Goal: Communication & Community: Answer question/provide support

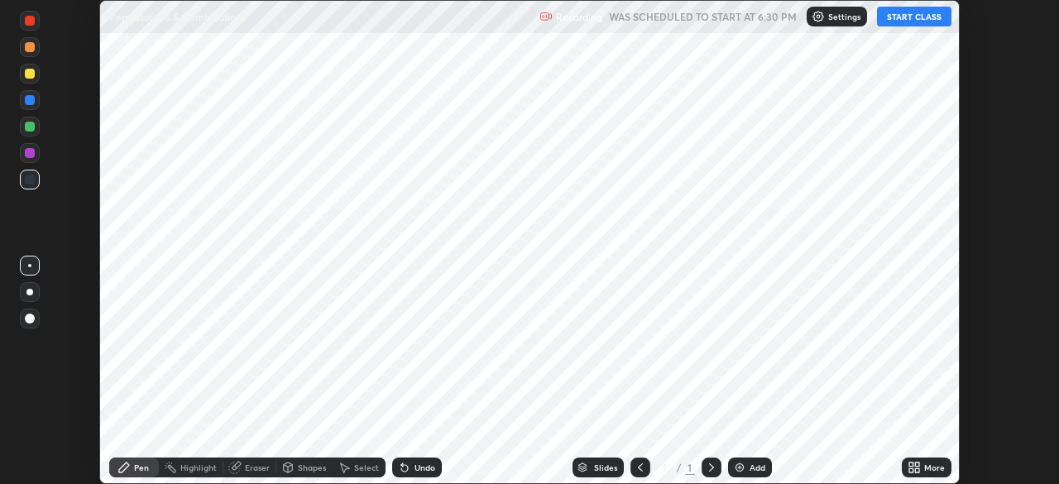
scroll to position [484, 1058]
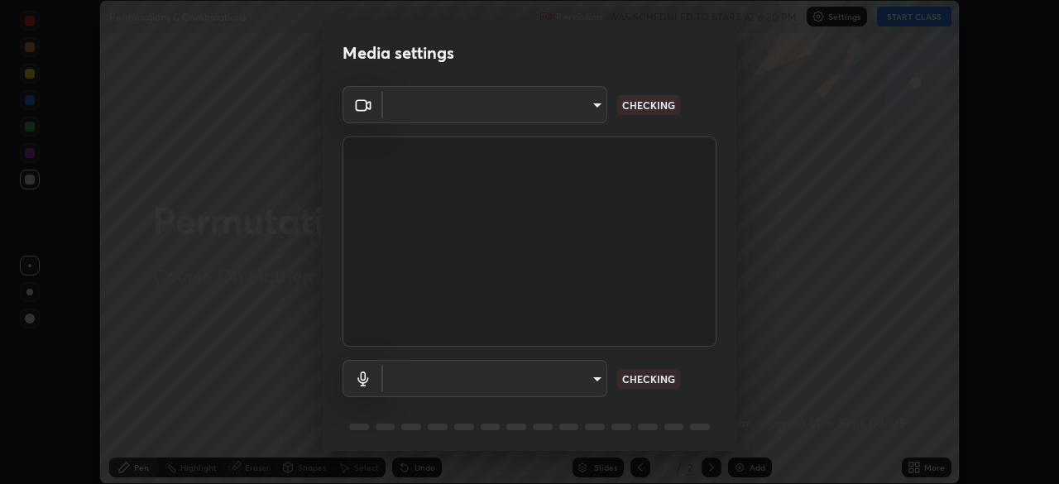
type input "d5d1096bb91751ddbc4e14a102c0e37309a205399cb77019be1f1076424a97fc"
click at [592, 380] on body "Erase all Permutations & Combinations Recording WAS SCHEDULED TO START AT 6:30 …" at bounding box center [529, 242] width 1059 height 484
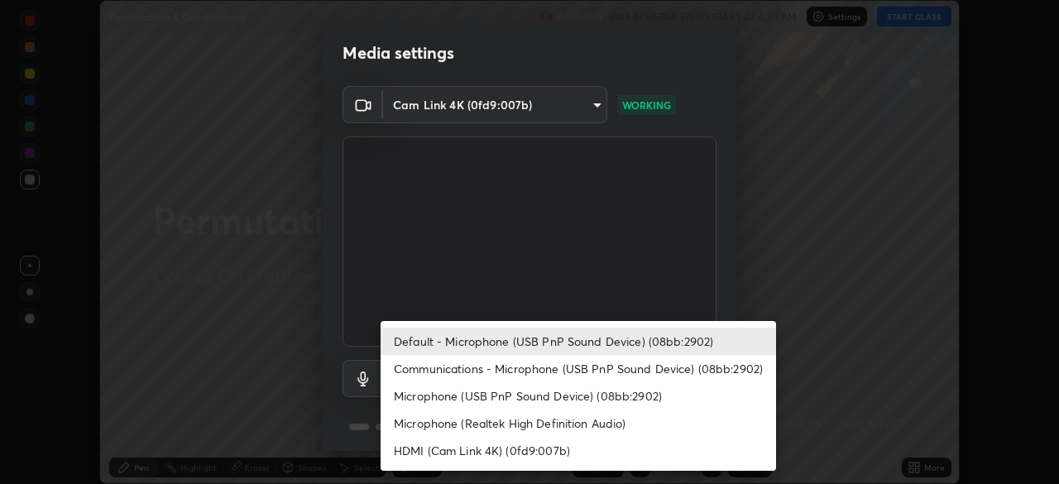
click at [586, 372] on li "Communications - Microphone (USB PnP Sound Device) (08bb:2902)" at bounding box center [579, 368] width 396 height 27
type input "communications"
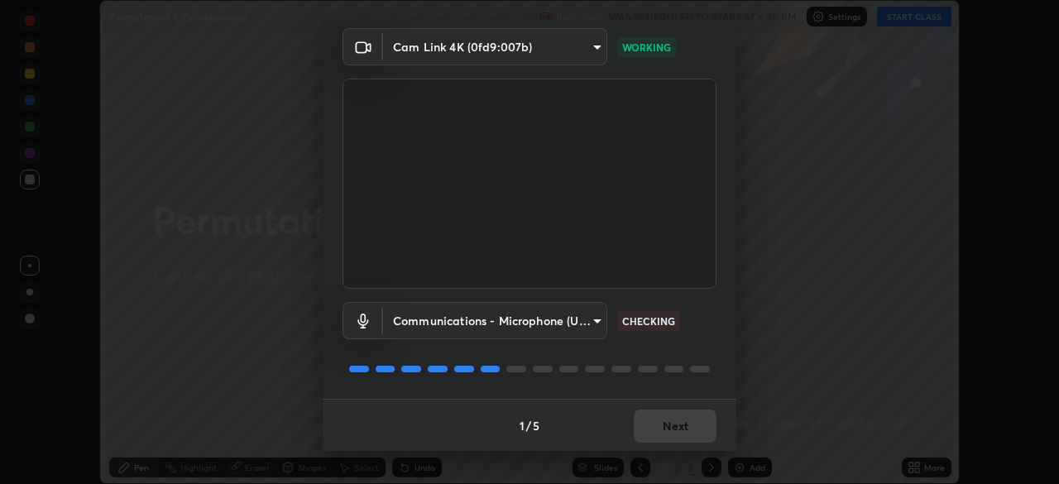
scroll to position [59, 0]
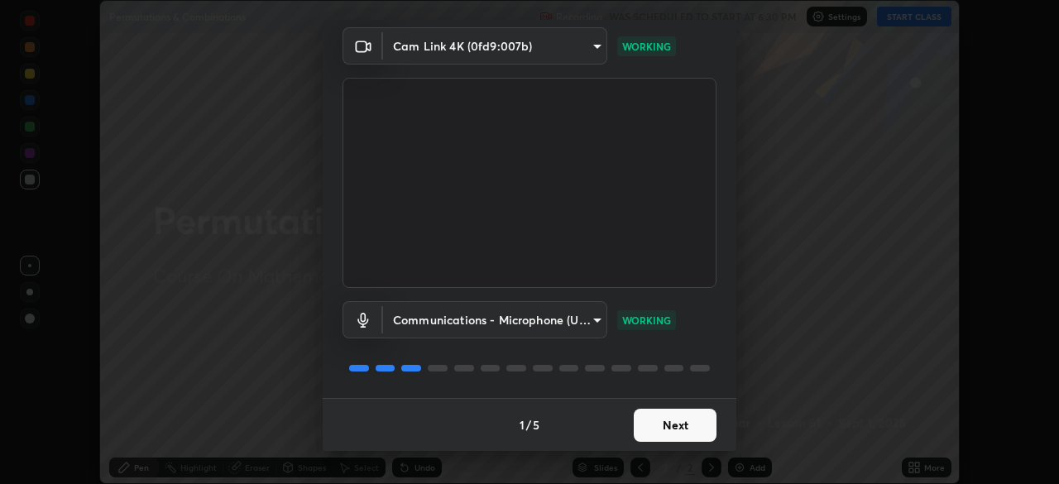
click at [663, 426] on button "Next" at bounding box center [675, 425] width 83 height 33
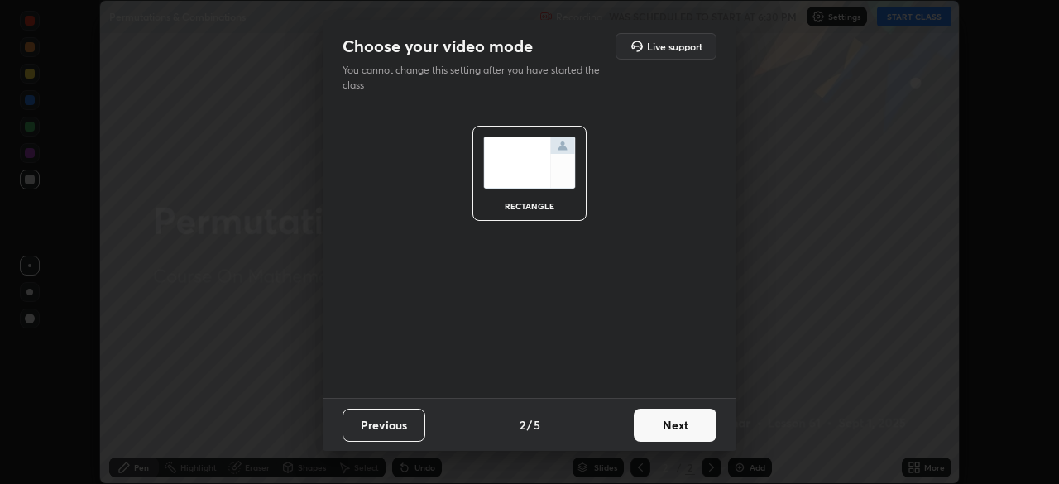
scroll to position [0, 0]
click at [667, 429] on button "Next" at bounding box center [675, 425] width 83 height 33
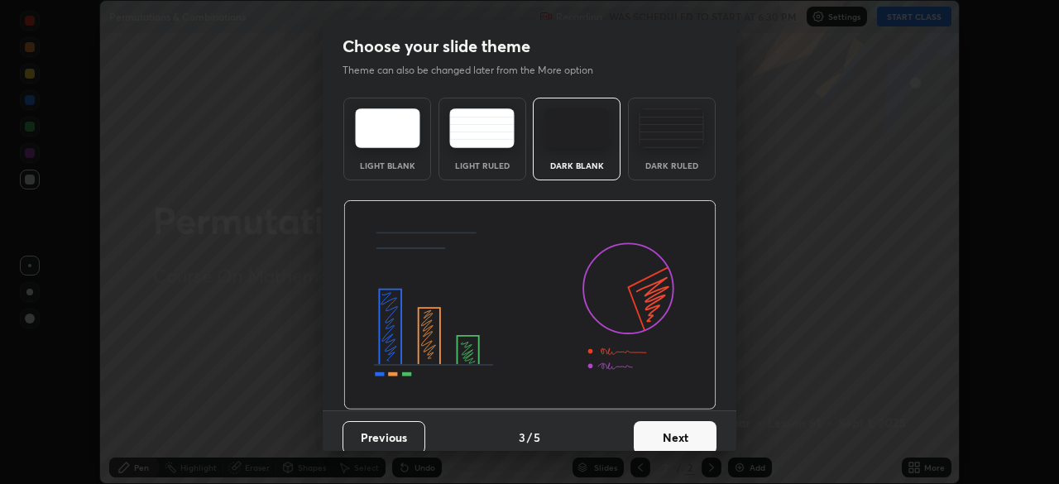
click at [670, 429] on button "Next" at bounding box center [675, 437] width 83 height 33
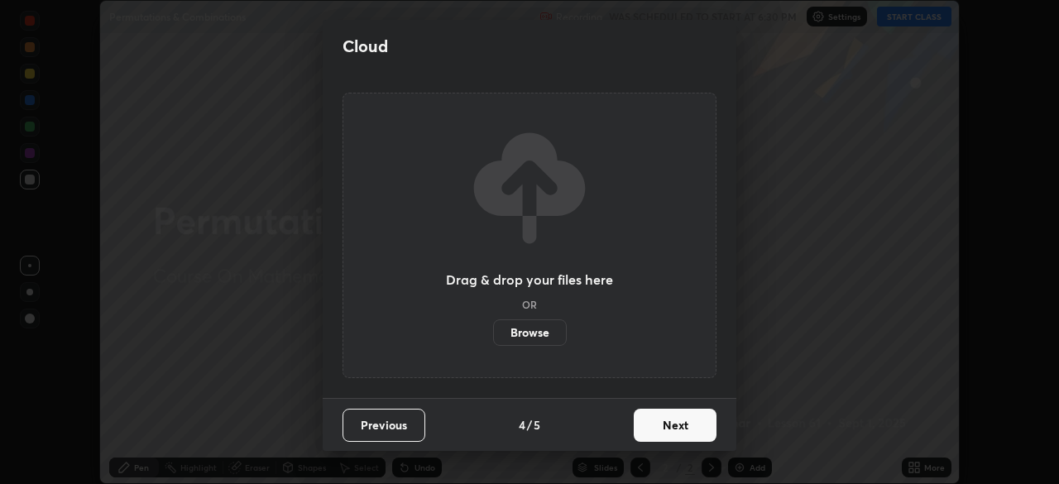
click at [679, 425] on button "Next" at bounding box center [675, 425] width 83 height 33
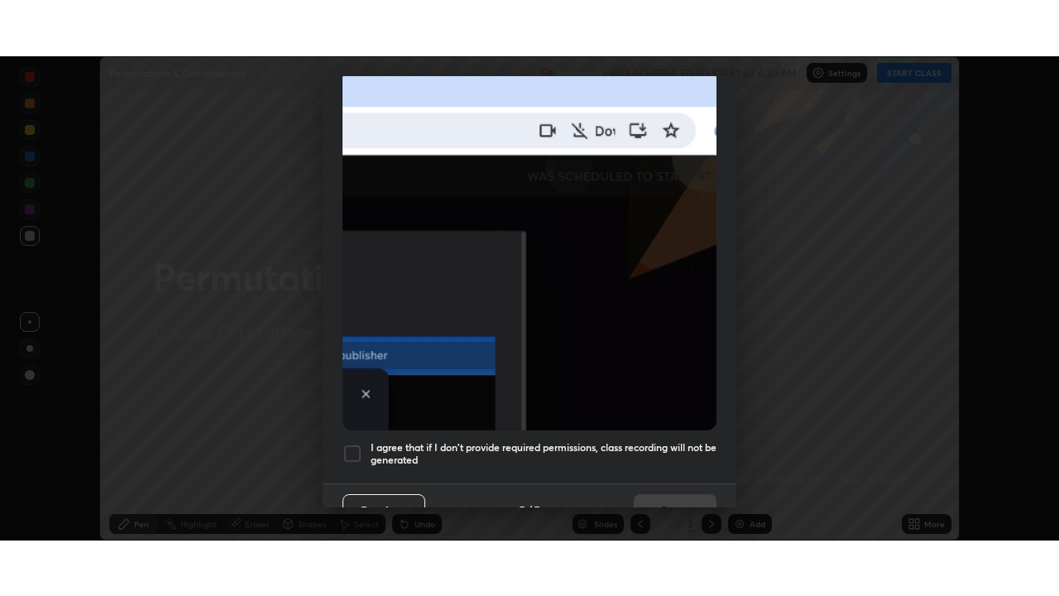
scroll to position [396, 0]
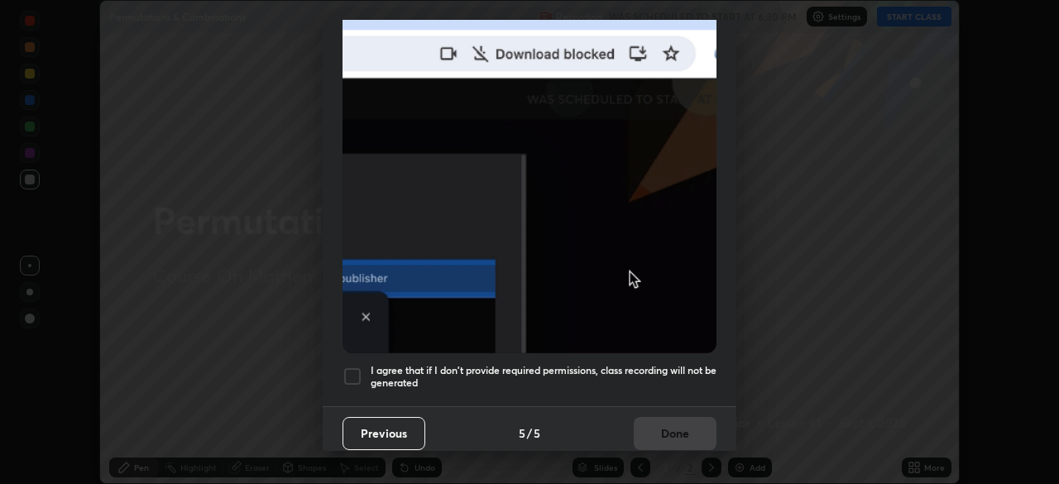
click at [353, 367] on div at bounding box center [353, 377] width 20 height 20
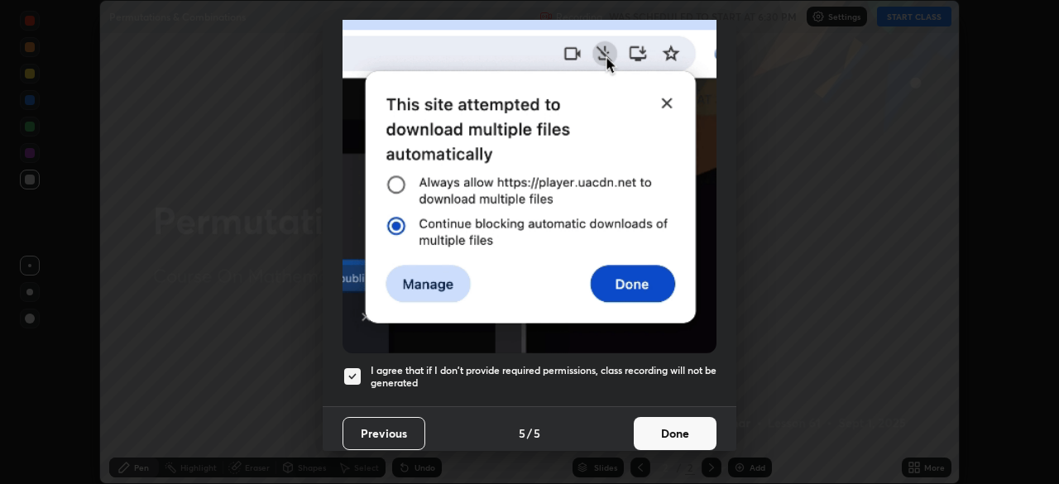
click at [666, 425] on button "Done" at bounding box center [675, 433] width 83 height 33
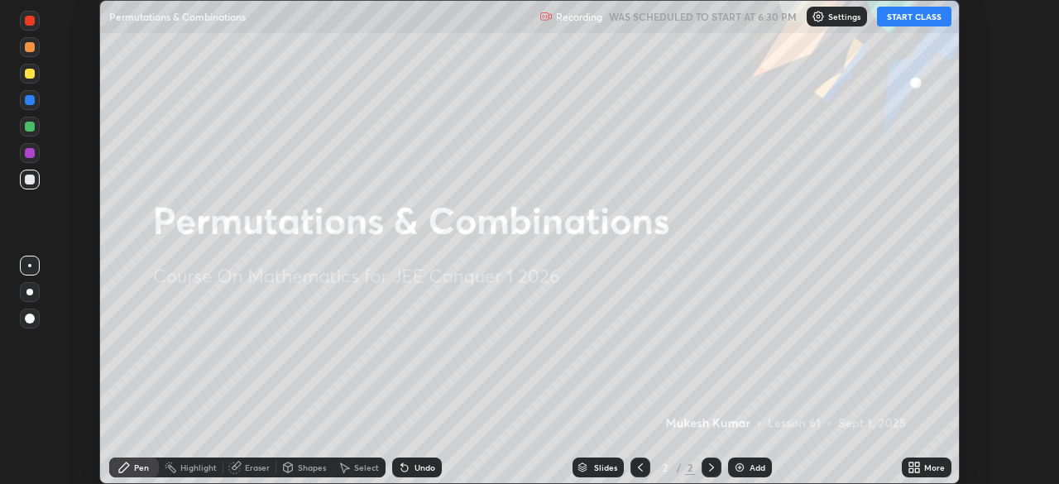
click at [901, 12] on button "START CLASS" at bounding box center [914, 17] width 74 height 20
click at [942, 471] on div "More" at bounding box center [934, 467] width 21 height 8
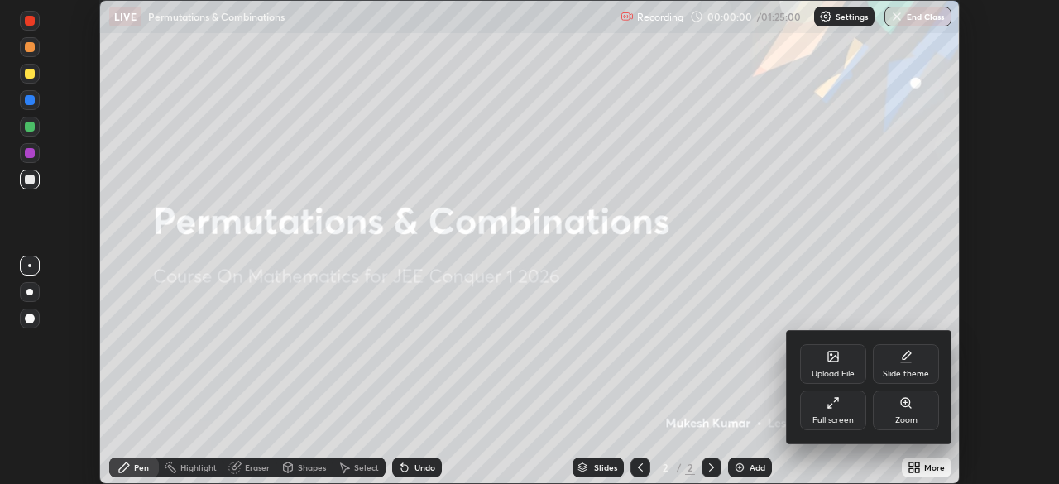
click at [838, 403] on icon at bounding box center [833, 402] width 13 height 13
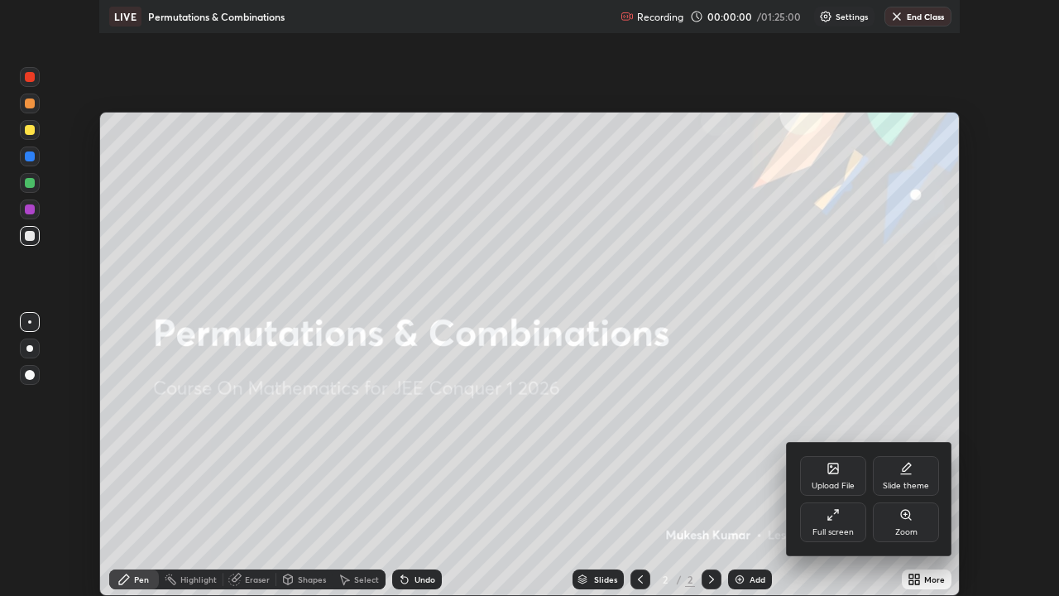
scroll to position [596, 1059]
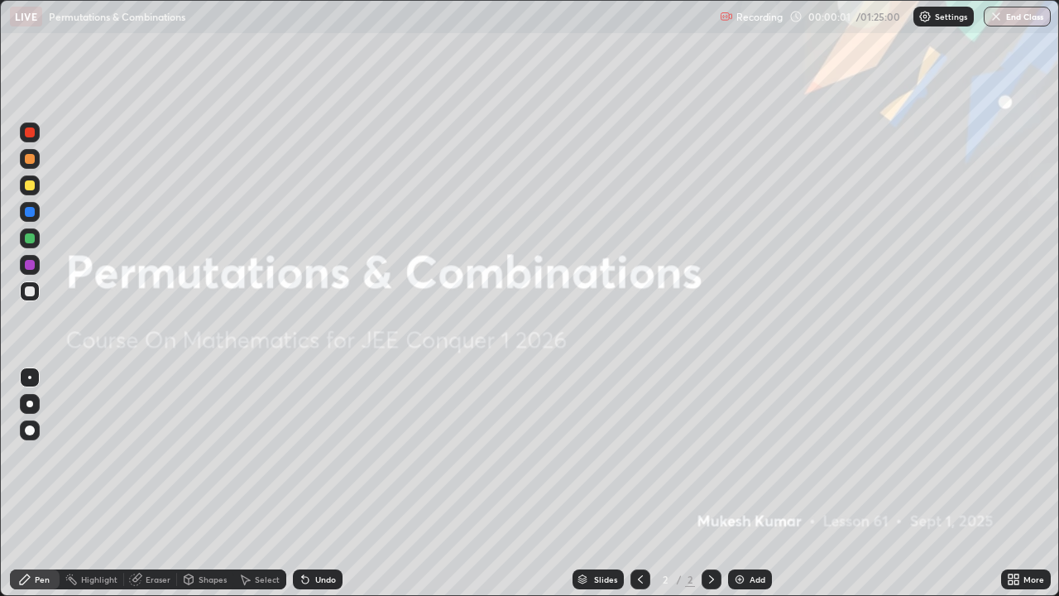
click at [742, 483] on img at bounding box center [739, 579] width 13 height 13
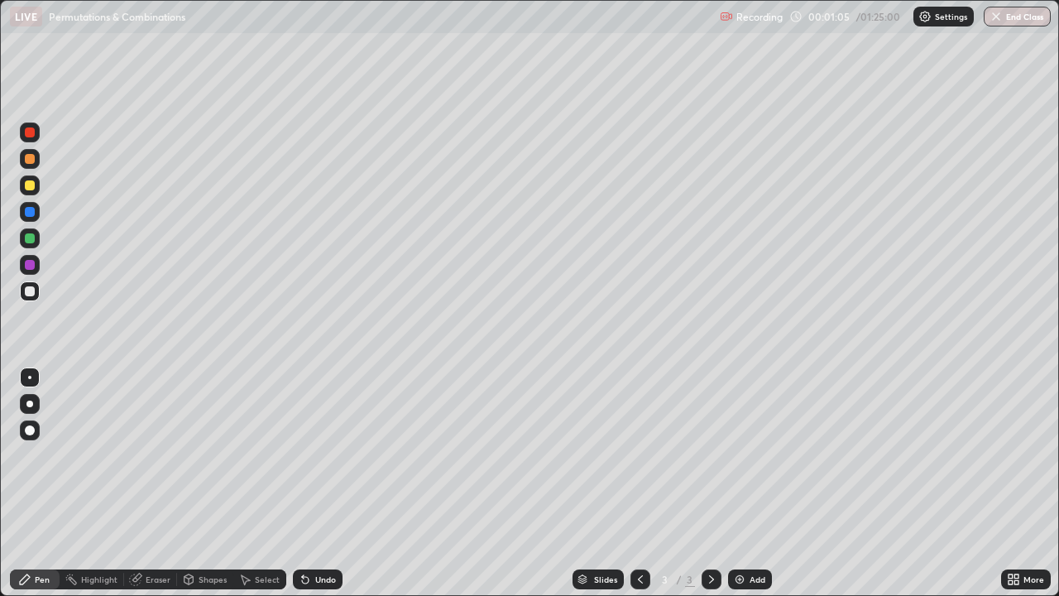
click at [325, 483] on div "Undo" at bounding box center [325, 579] width 21 height 8
click at [38, 240] on div at bounding box center [30, 238] width 20 height 20
click at [320, 483] on div "Undo" at bounding box center [325, 579] width 21 height 8
click at [31, 295] on div at bounding box center [30, 291] width 10 height 10
click at [325, 483] on div "Undo" at bounding box center [325, 579] width 21 height 8
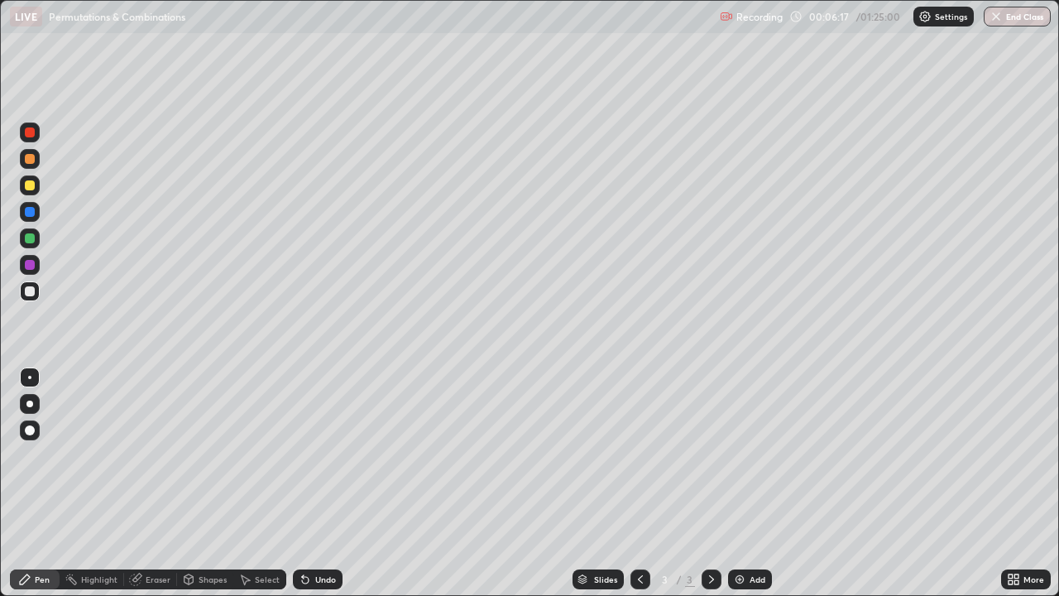
click at [34, 241] on div at bounding box center [30, 238] width 10 height 10
click at [36, 292] on div at bounding box center [30, 291] width 20 height 20
click at [761, 483] on div "Add" at bounding box center [750, 579] width 44 height 20
click at [31, 132] on div at bounding box center [30, 132] width 10 height 10
click at [31, 291] on div at bounding box center [30, 291] width 10 height 10
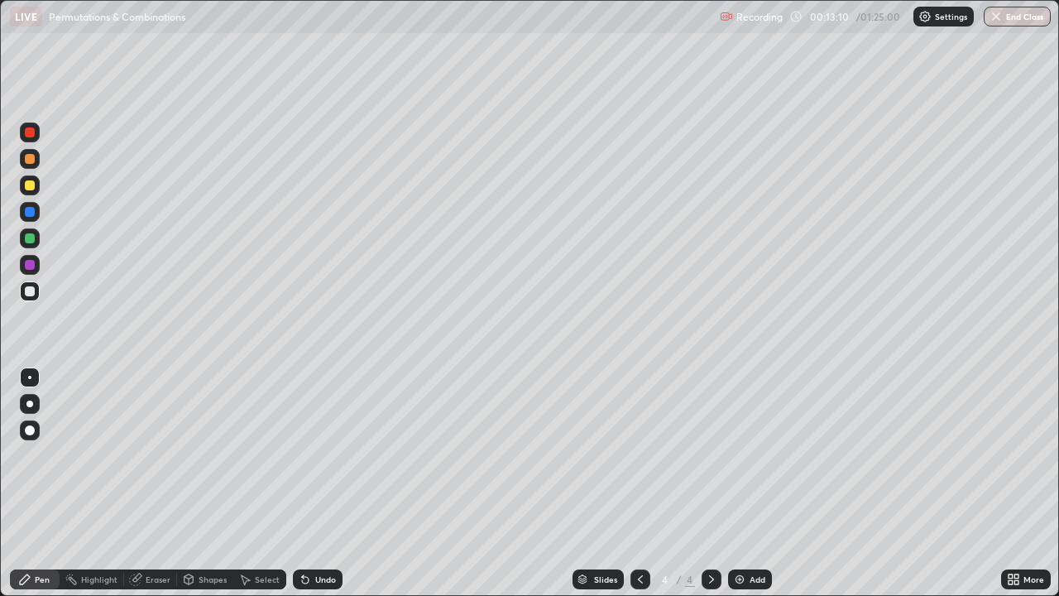
click at [636, 483] on icon at bounding box center [640, 579] width 13 height 13
click at [708, 483] on icon at bounding box center [711, 579] width 13 height 13
click at [710, 483] on icon at bounding box center [711, 579] width 13 height 13
click at [755, 483] on div "Add" at bounding box center [758, 579] width 16 height 8
click at [28, 189] on div at bounding box center [30, 185] width 10 height 10
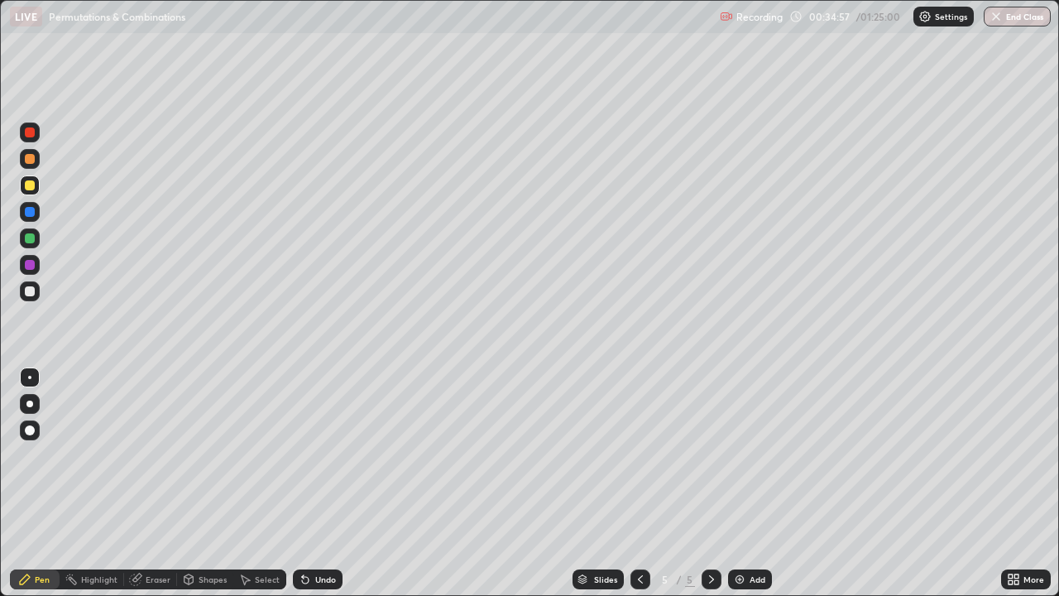
click at [34, 237] on div at bounding box center [30, 238] width 10 height 10
click at [31, 291] on div at bounding box center [30, 291] width 10 height 10
click at [30, 186] on div at bounding box center [30, 185] width 10 height 10
click at [318, 483] on div "Undo" at bounding box center [325, 579] width 21 height 8
click at [157, 483] on div "Eraser" at bounding box center [158, 579] width 25 height 8
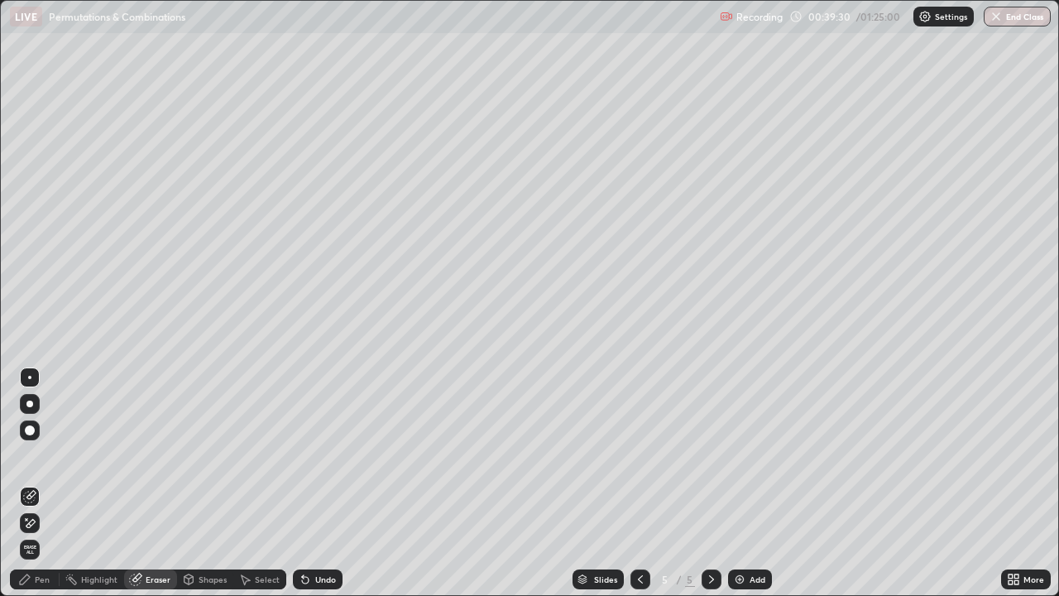
click at [46, 483] on div "Pen" at bounding box center [42, 579] width 15 height 8
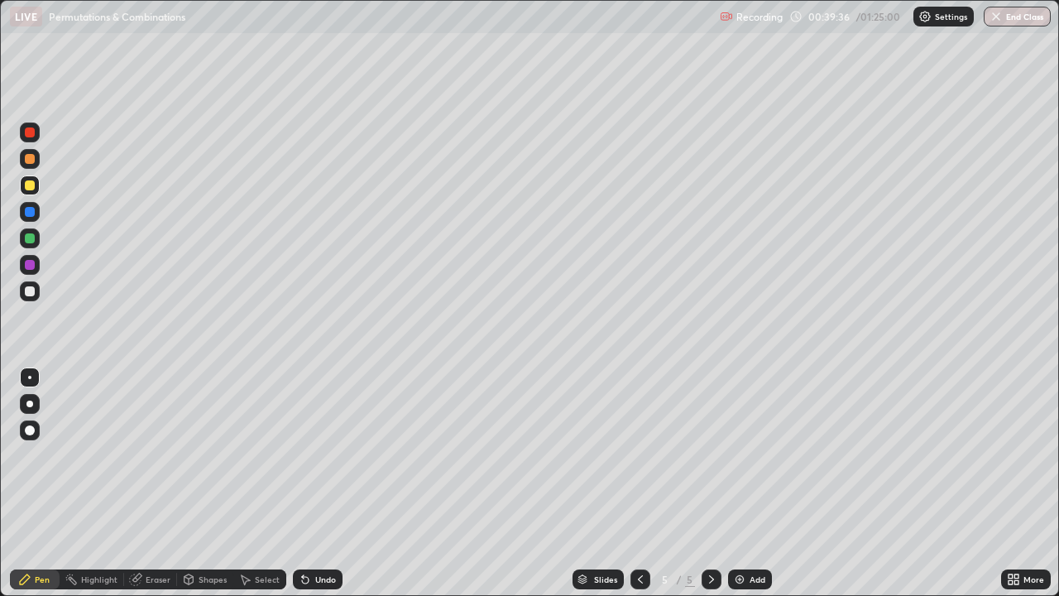
click at [325, 483] on div "Undo" at bounding box center [325, 579] width 21 height 8
click at [31, 291] on div at bounding box center [30, 291] width 10 height 10
click at [324, 483] on div "Undo" at bounding box center [325, 579] width 21 height 8
click at [330, 483] on div "Undo" at bounding box center [325, 579] width 21 height 8
click at [331, 483] on div "Undo" at bounding box center [325, 579] width 21 height 8
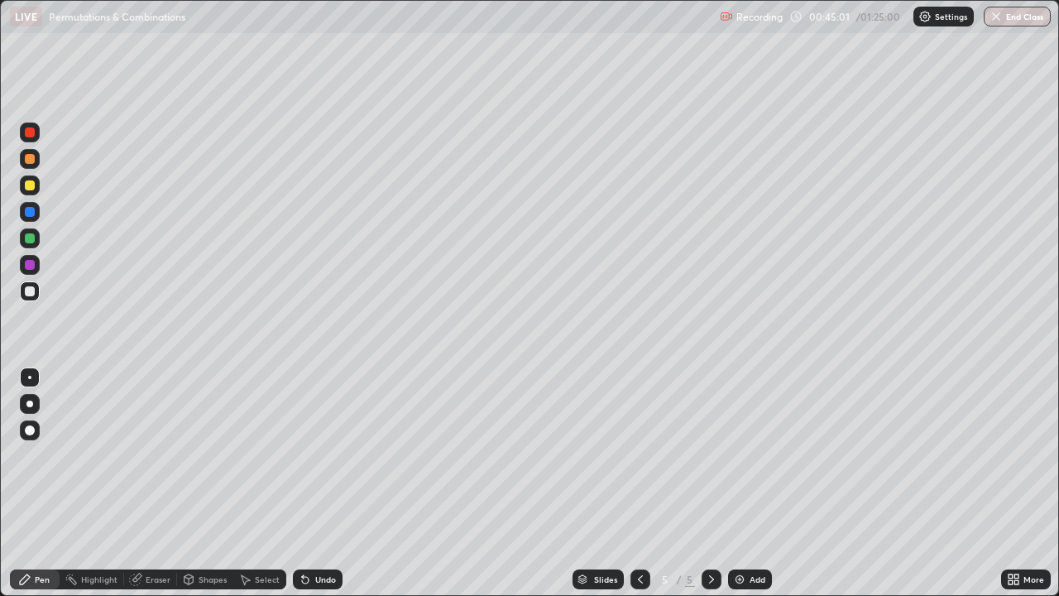
click at [31, 239] on div at bounding box center [30, 238] width 10 height 10
click at [751, 483] on div "Add" at bounding box center [750, 579] width 44 height 20
click at [34, 127] on div at bounding box center [30, 132] width 20 height 20
click at [31, 185] on div at bounding box center [30, 185] width 10 height 10
click at [317, 483] on div "Undo" at bounding box center [325, 579] width 21 height 8
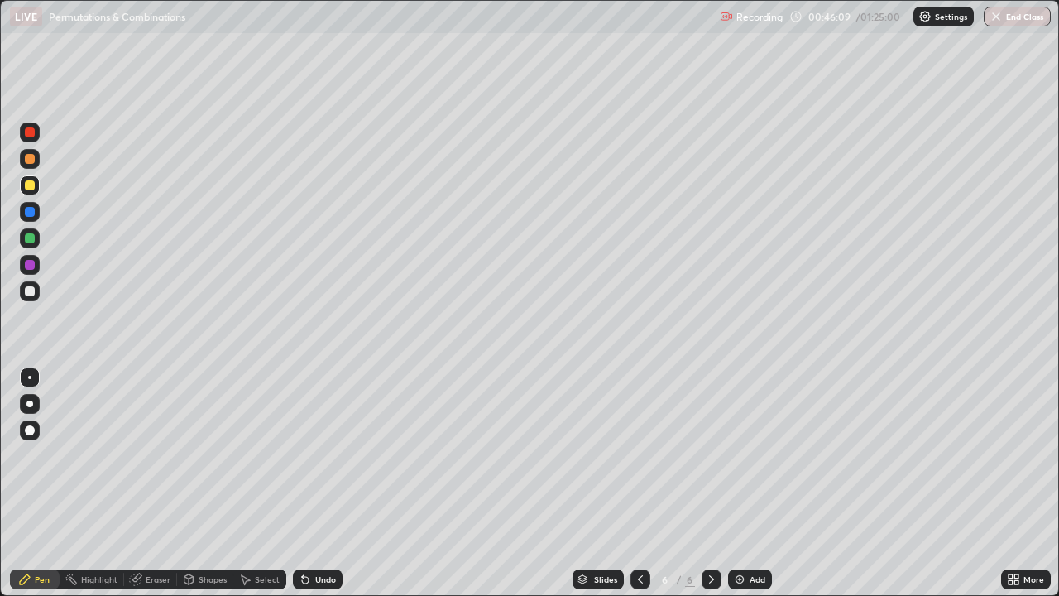
click at [327, 483] on div "Undo" at bounding box center [325, 579] width 21 height 8
click at [31, 291] on div at bounding box center [30, 291] width 10 height 10
click at [32, 290] on div at bounding box center [30, 291] width 10 height 10
click at [31, 238] on div at bounding box center [30, 238] width 10 height 10
click at [29, 295] on div at bounding box center [30, 291] width 10 height 10
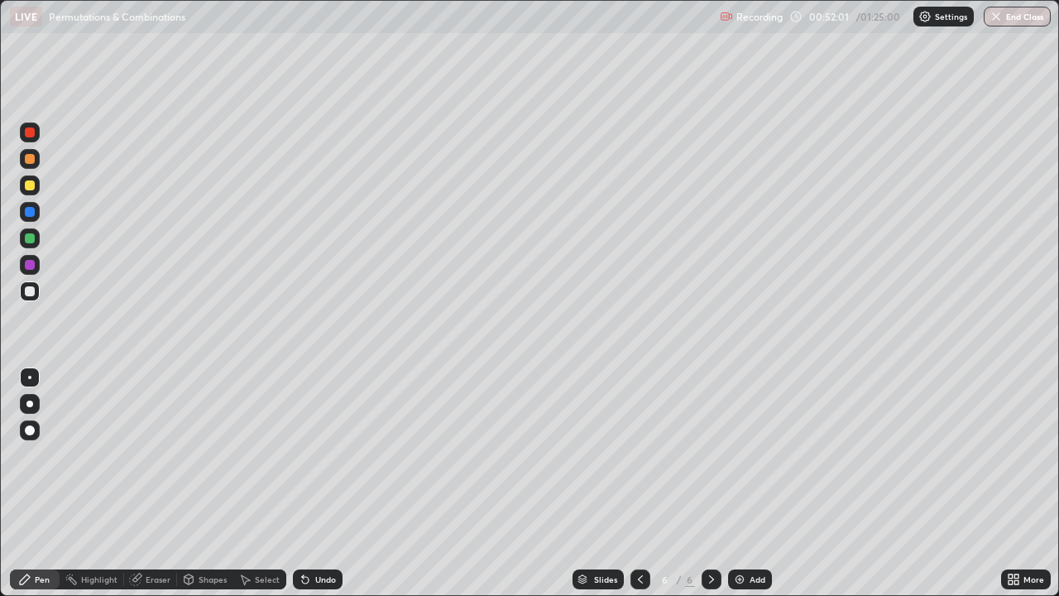
click at [156, 483] on div "Eraser" at bounding box center [158, 579] width 25 height 8
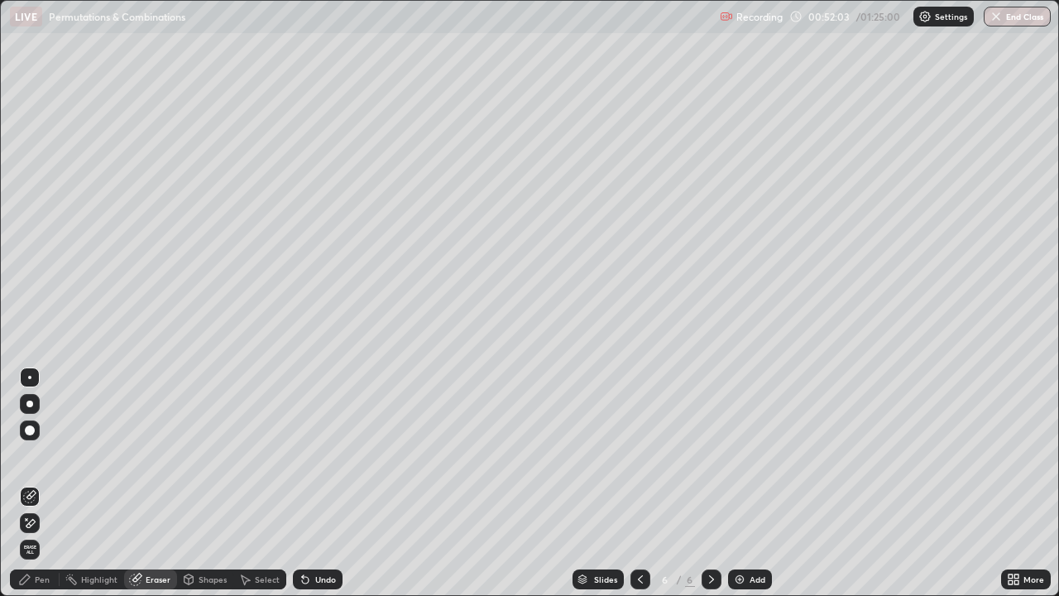
click at [36, 483] on div "Pen" at bounding box center [42, 579] width 15 height 8
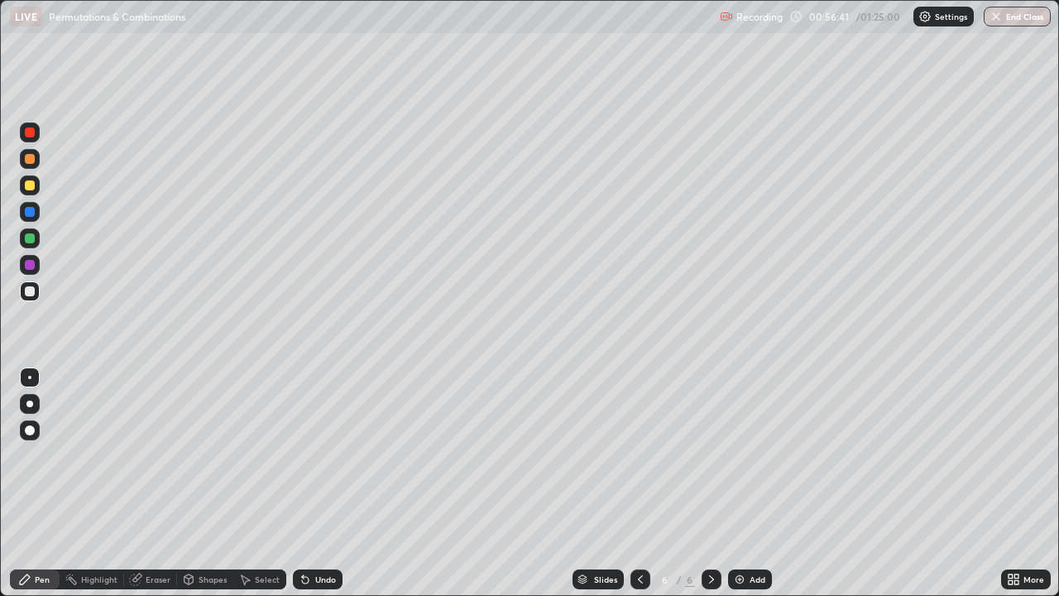
click at [750, 483] on div "Add" at bounding box center [758, 579] width 16 height 8
click at [31, 132] on div at bounding box center [30, 132] width 10 height 10
click at [639, 483] on icon at bounding box center [640, 579] width 13 height 13
click at [639, 483] on icon at bounding box center [640, 579] width 5 height 8
click at [708, 483] on icon at bounding box center [711, 579] width 13 height 13
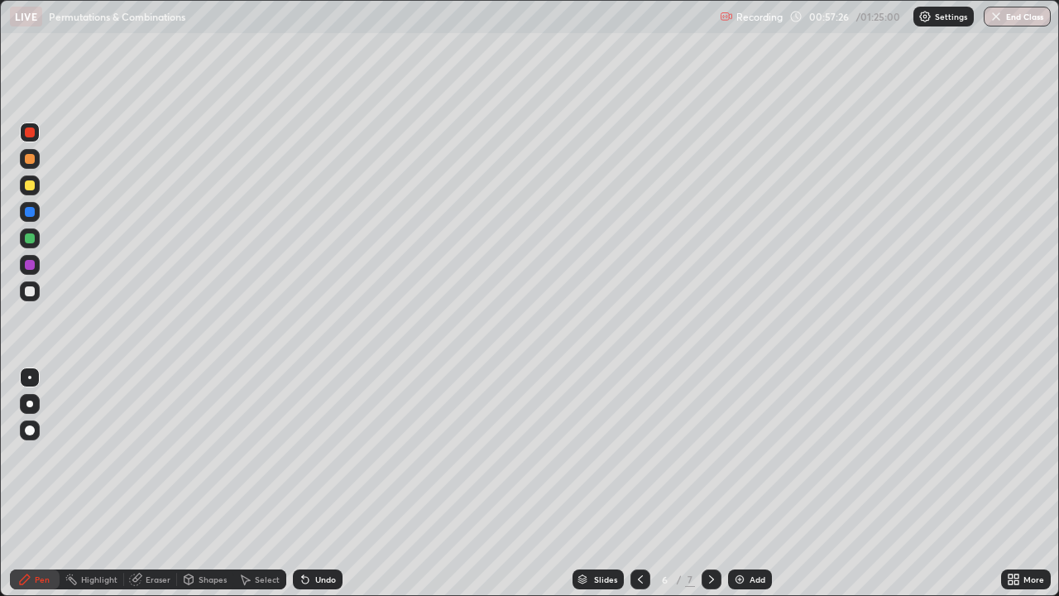
click at [710, 483] on icon at bounding box center [711, 579] width 13 height 13
click at [32, 290] on div at bounding box center [30, 291] width 10 height 10
click at [327, 483] on div "Undo" at bounding box center [318, 579] width 50 height 20
click at [31, 239] on div at bounding box center [30, 238] width 10 height 10
click at [316, 483] on div "Undo" at bounding box center [325, 579] width 21 height 8
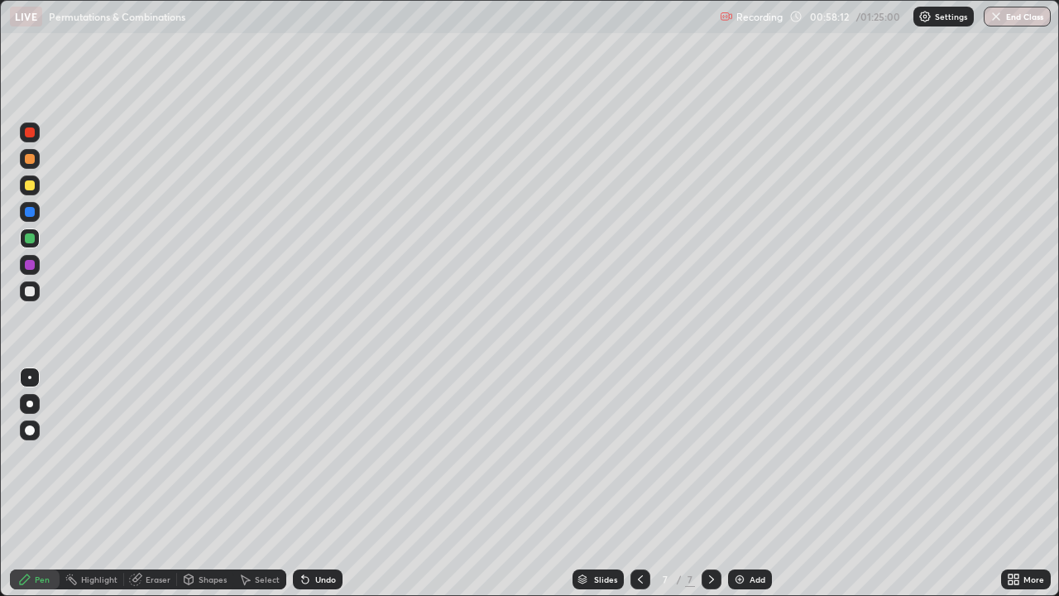
click at [318, 483] on div "Undo" at bounding box center [325, 579] width 21 height 8
click at [323, 483] on div "Undo" at bounding box center [318, 579] width 50 height 20
click at [30, 292] on div at bounding box center [30, 291] width 10 height 10
click at [639, 483] on icon at bounding box center [640, 579] width 13 height 13
click at [646, 483] on div at bounding box center [641, 579] width 20 height 20
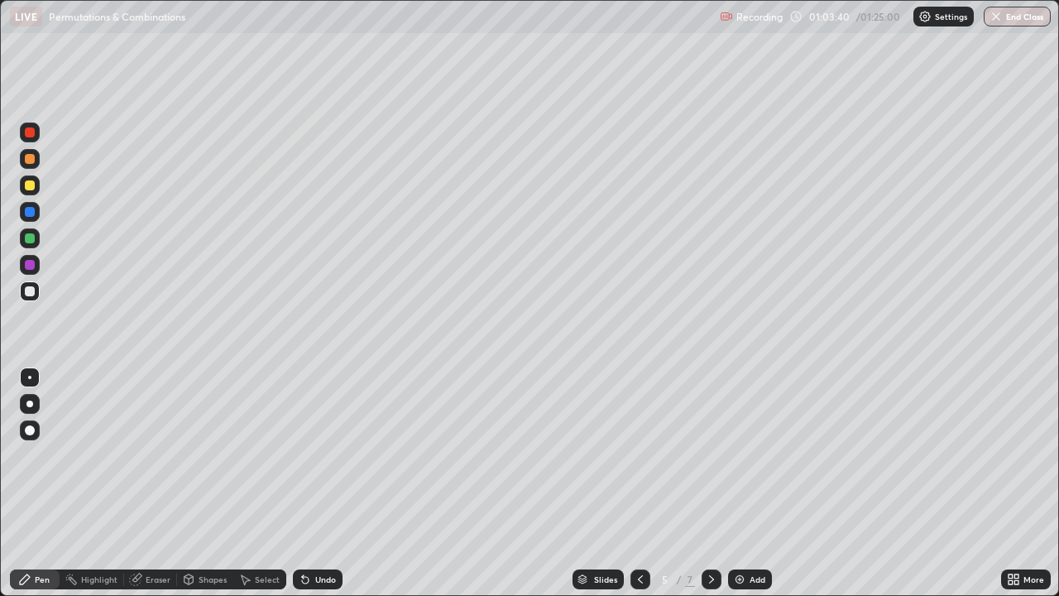
click at [1038, 483] on div "More" at bounding box center [1026, 579] width 50 height 33
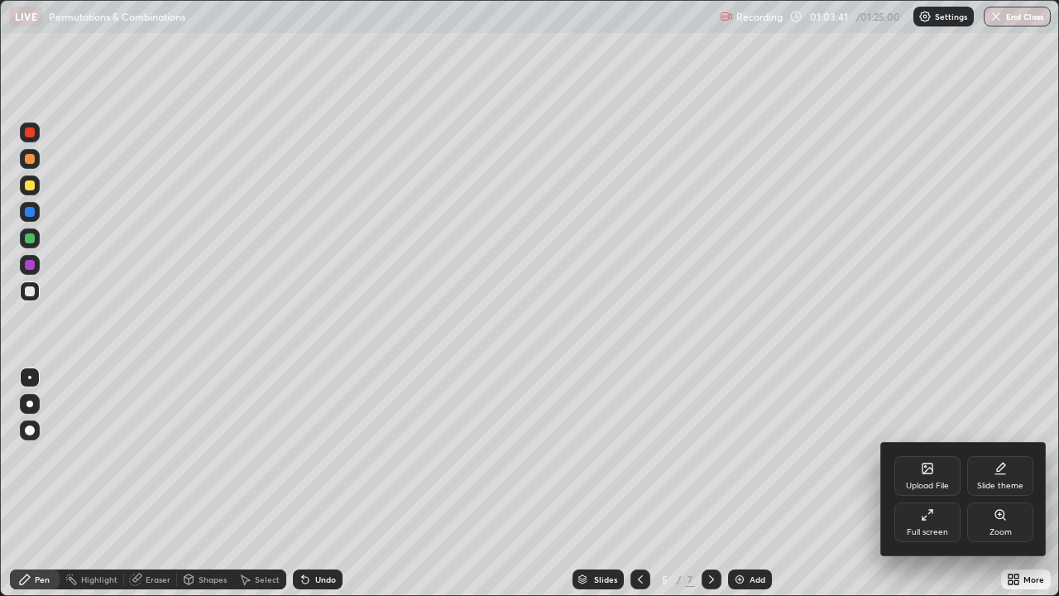
click at [927, 409] on div at bounding box center [529, 298] width 1059 height 596
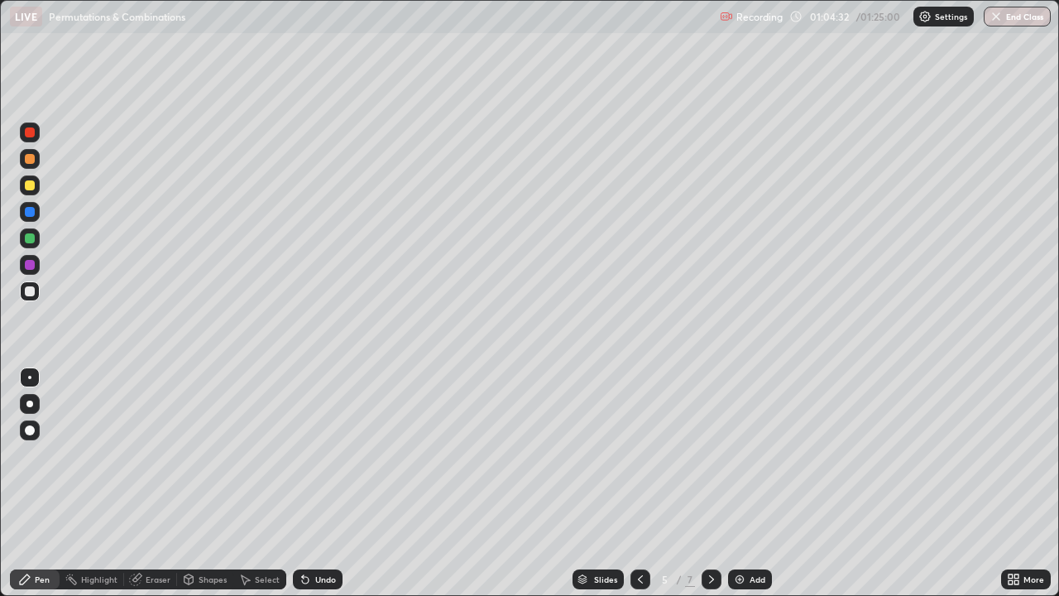
click at [1013, 15] on button "End Class" at bounding box center [1017, 17] width 67 height 20
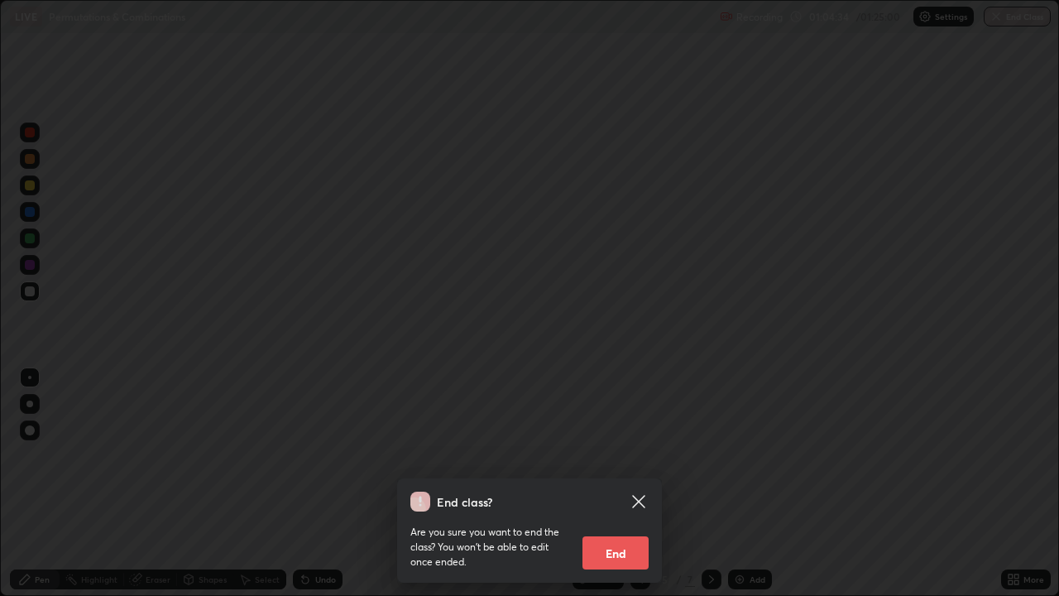
click at [613, 483] on button "End" at bounding box center [616, 552] width 66 height 33
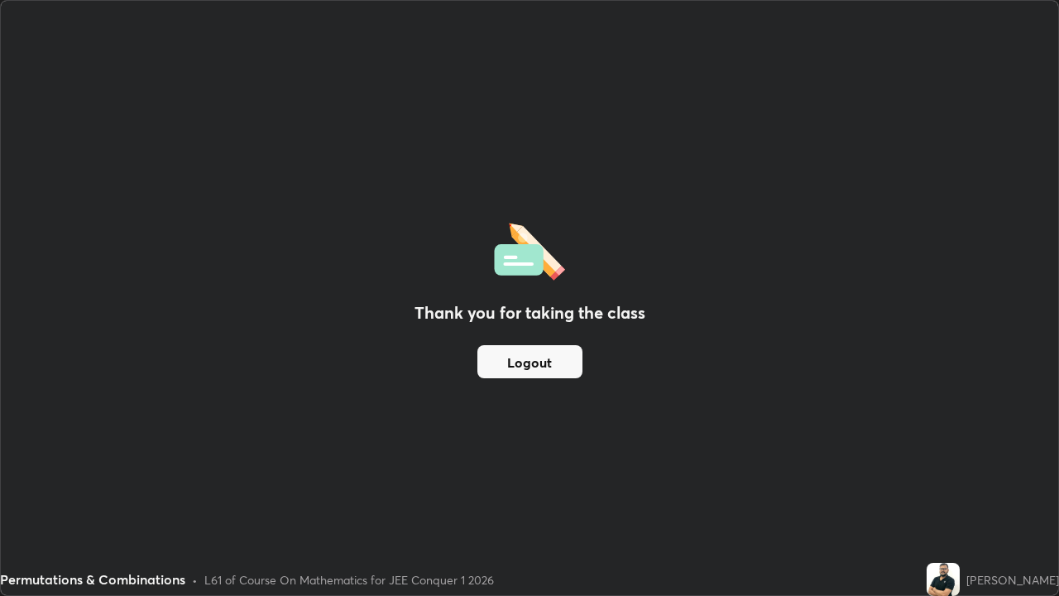
click at [535, 362] on button "Logout" at bounding box center [529, 361] width 105 height 33
